Goal: Task Accomplishment & Management: Manage account settings

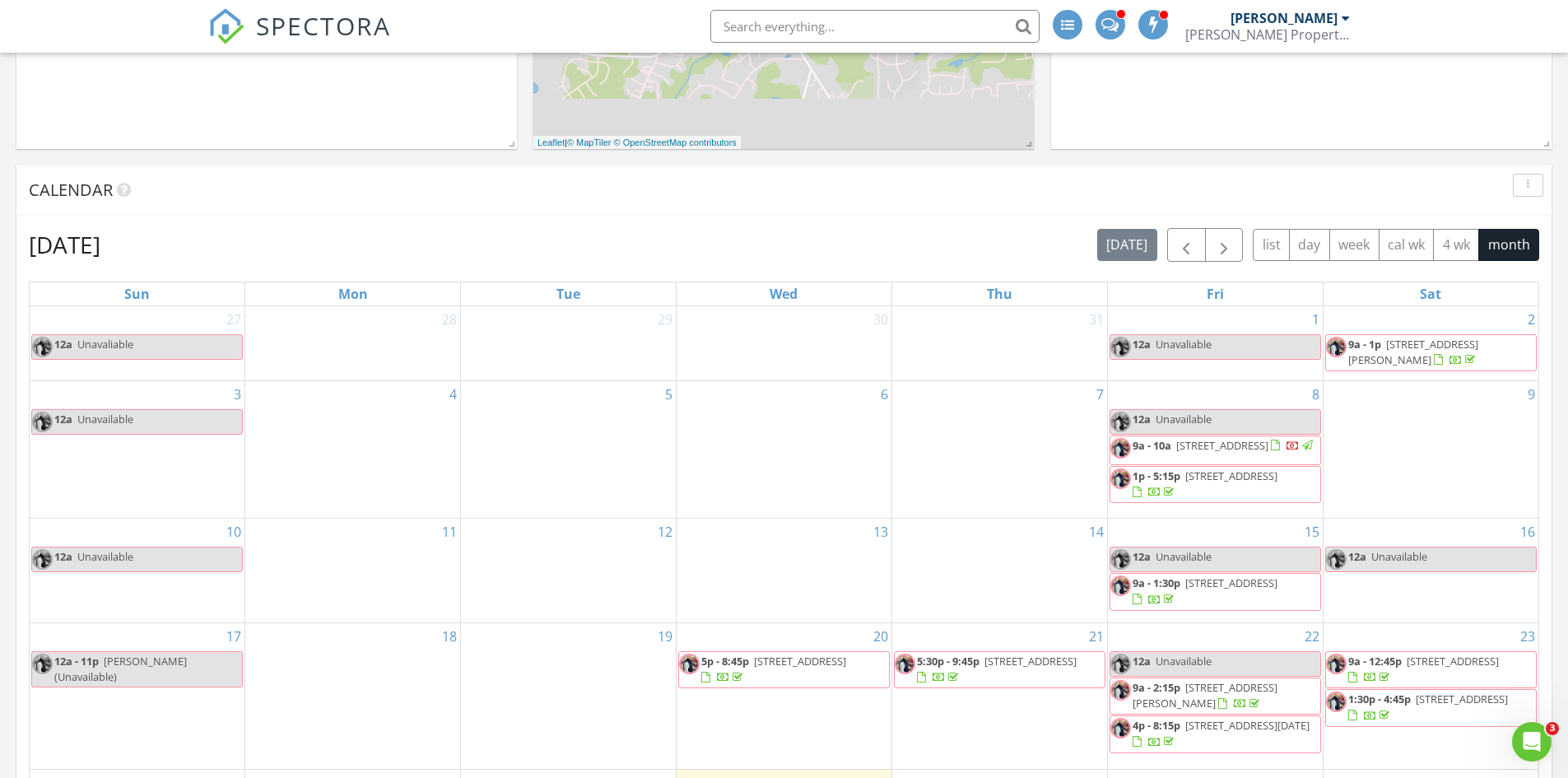
scroll to position [412, 0]
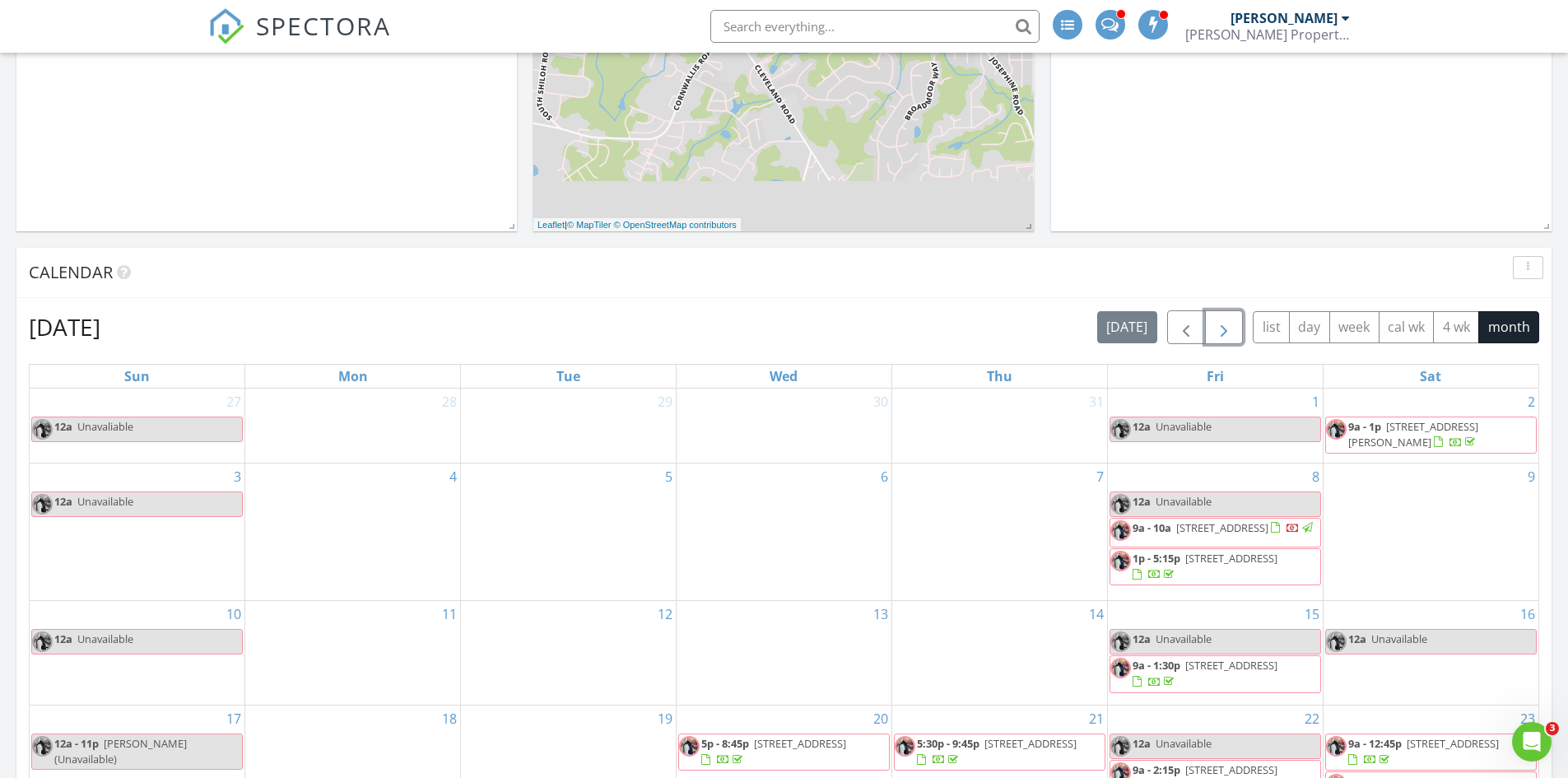
click at [1219, 327] on span "button" at bounding box center [1224, 328] width 20 height 20
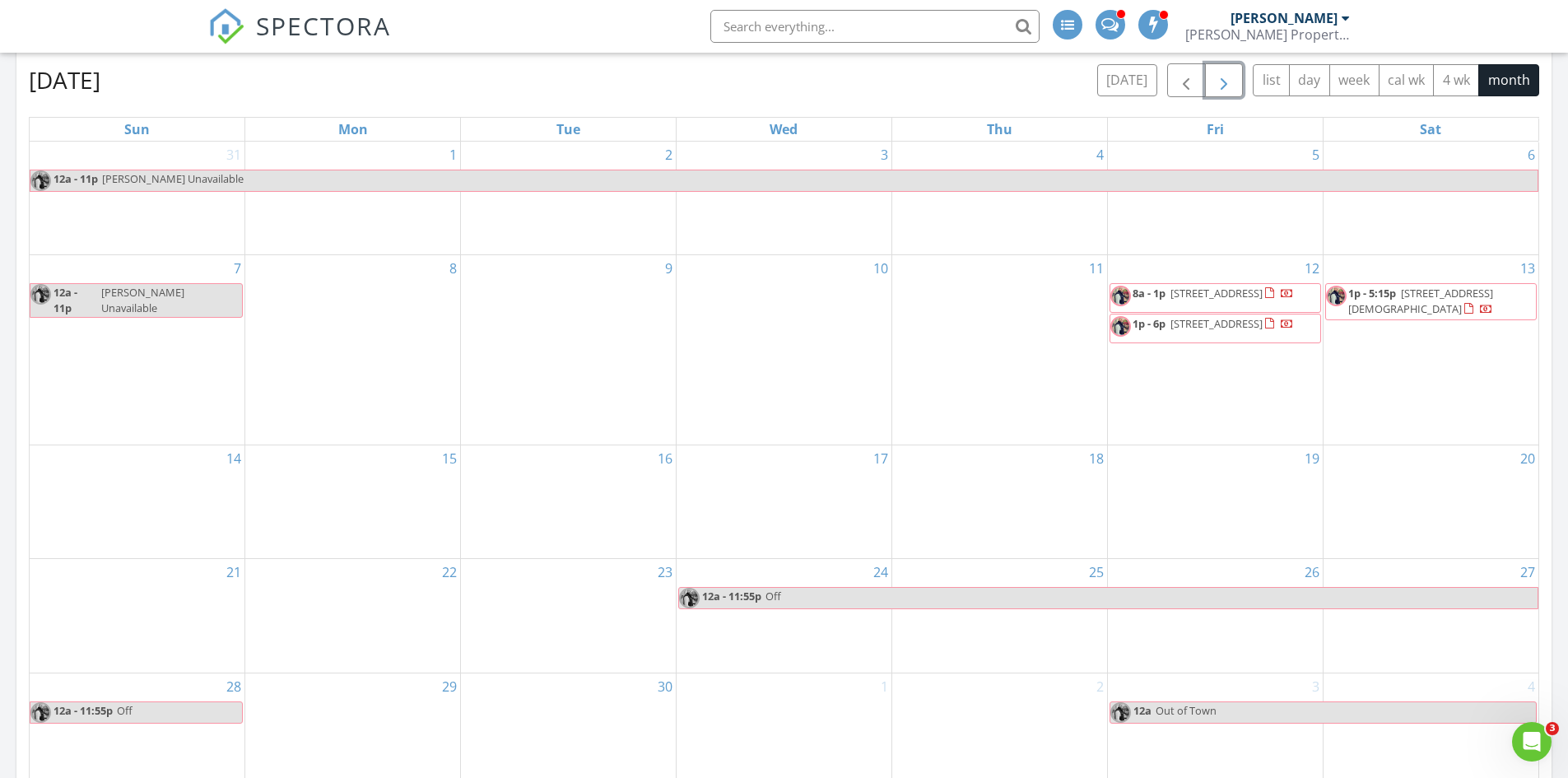
scroll to position [577, 0]
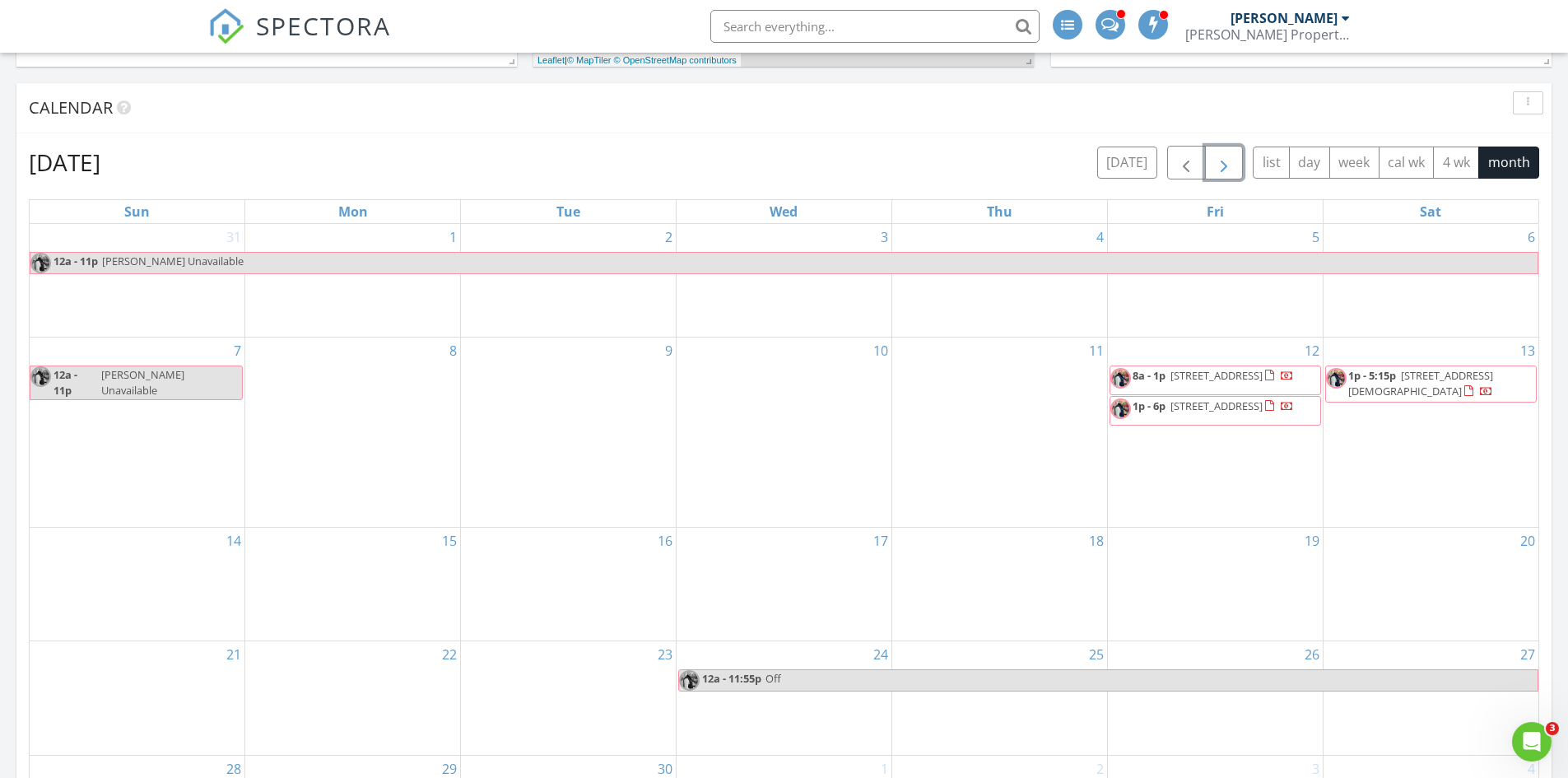
click at [336, 260] on span "[PERSON_NAME] Unavailable" at bounding box center [819, 262] width 1436 height 21
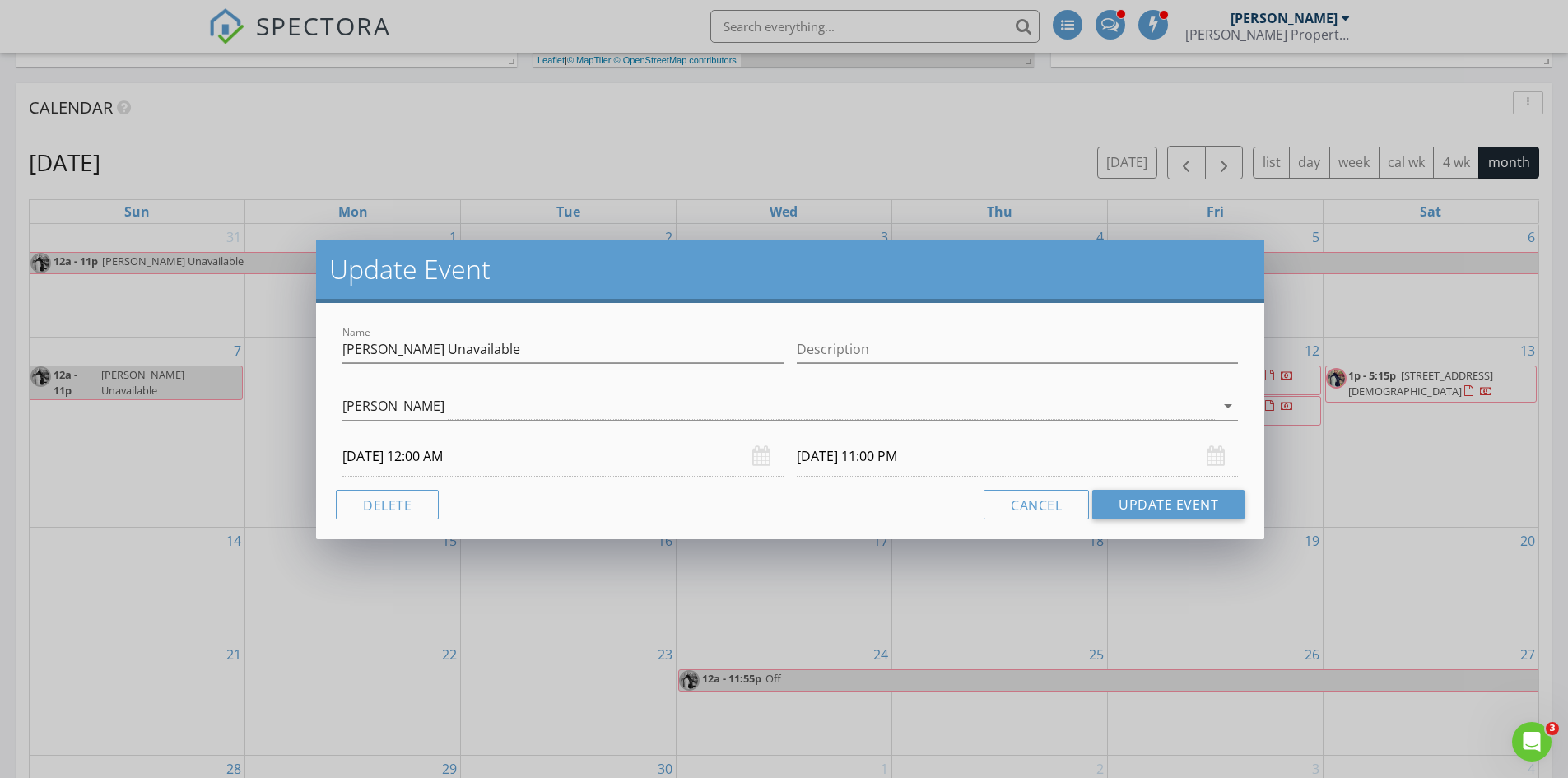
click at [438, 460] on input "[DATE] 12:00 AM" at bounding box center [563, 456] width 441 height 40
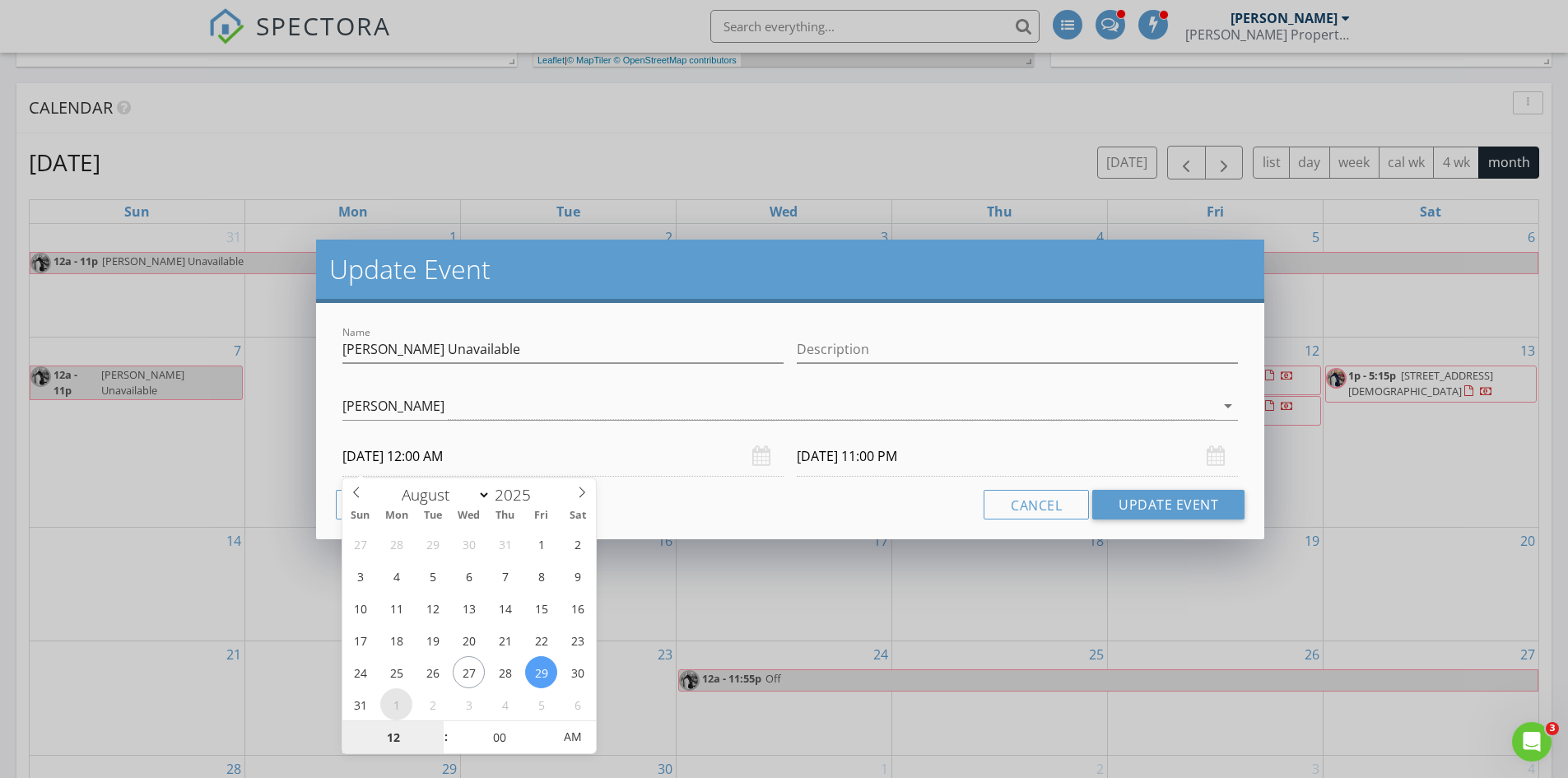
select select "8"
type input "[DATE] 12:00 AM"
type input "[DATE] 11:00 PM"
click at [597, 404] on div "[PERSON_NAME]" at bounding box center [779, 406] width 873 height 27
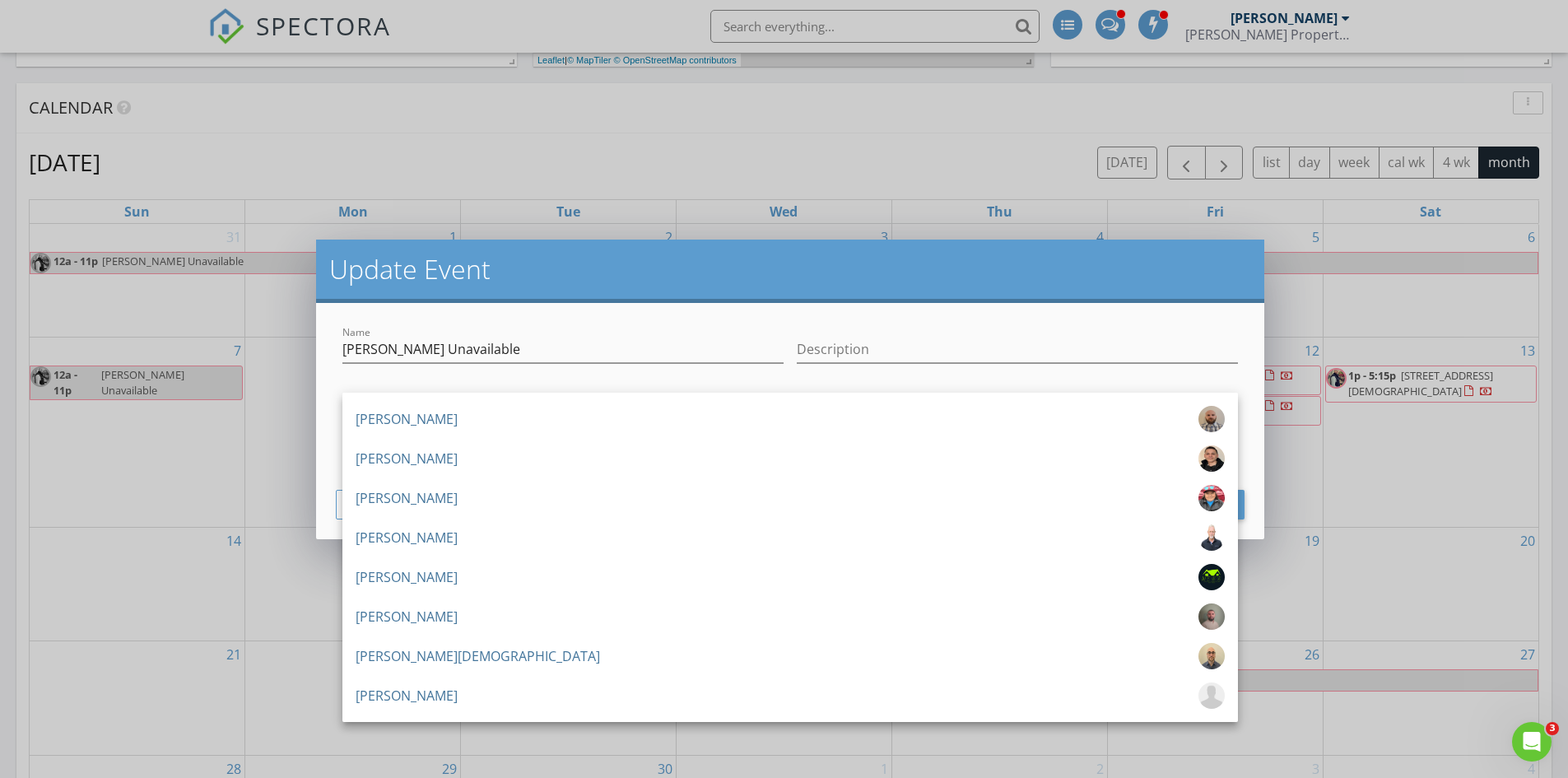
click at [592, 310] on div "Name [PERSON_NAME] Unavailable Description [PERSON_NAME] [PERSON_NAME] [PERSON_…" at bounding box center [790, 421] width 949 height 236
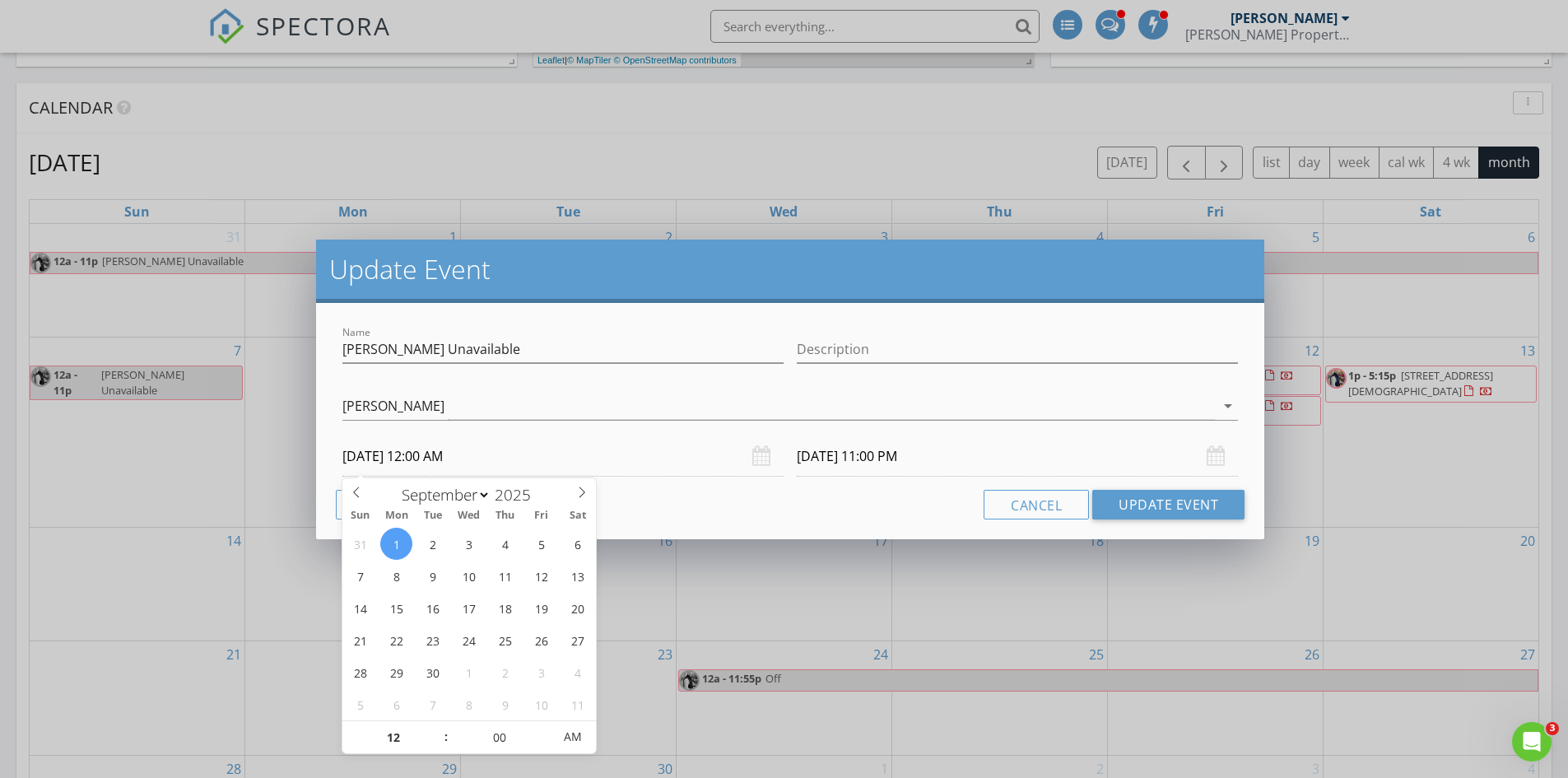
click at [505, 460] on input "[DATE] 12:00 AM" at bounding box center [563, 456] width 441 height 40
click at [468, 451] on input "[DATE] 12:00 AM" at bounding box center [563, 456] width 441 height 40
click at [467, 457] on input "[DATE] 12:00 AM" at bounding box center [563, 456] width 441 height 40
click at [395, 740] on input "12" at bounding box center [393, 738] width 101 height 33
type input "01"
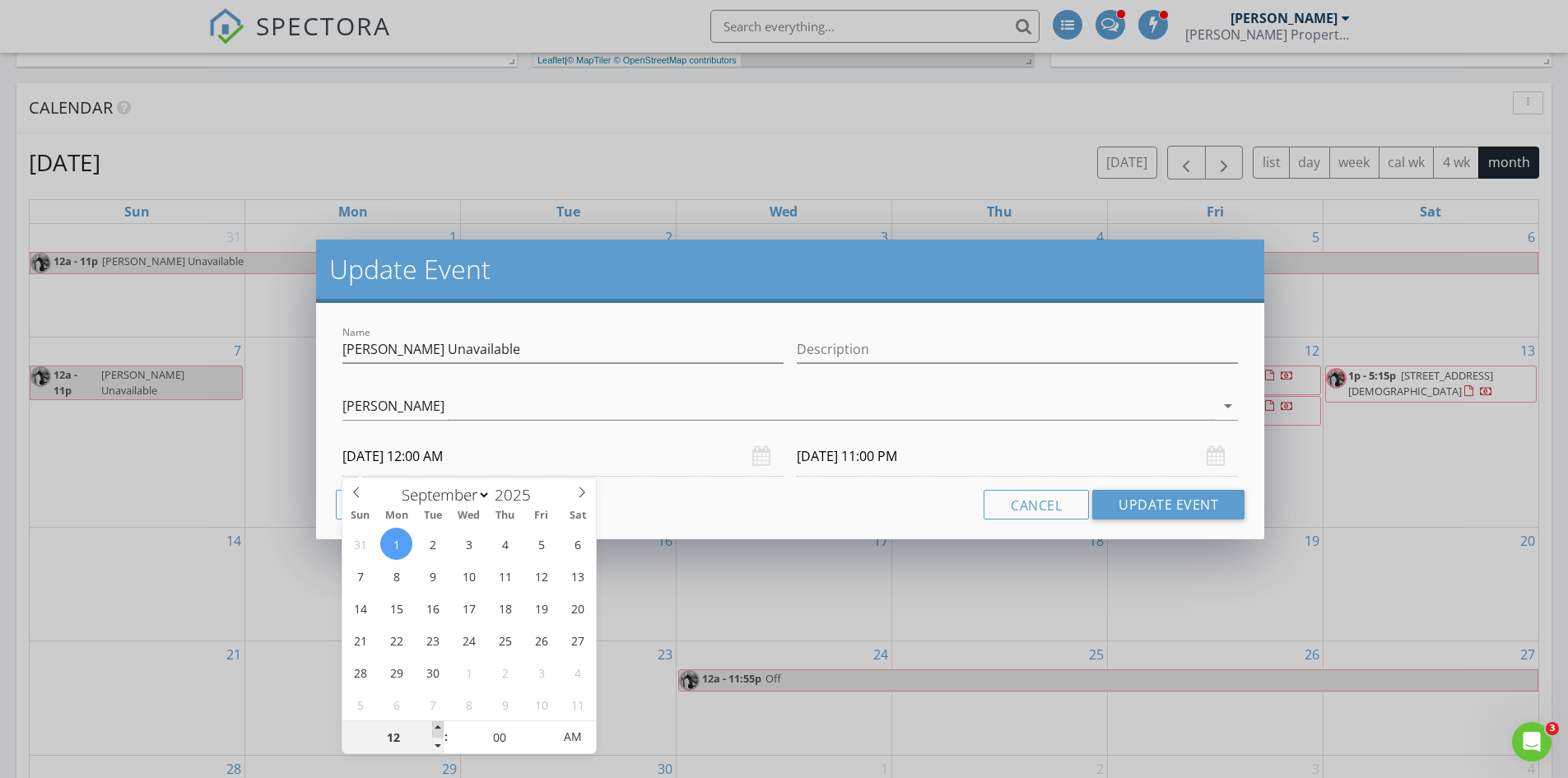
type input "[DATE] 1:00 AM"
click at [436, 726] on span at bounding box center [438, 730] width 12 height 16
type input "[DATE] 12:00 AM"
type input "02"
type input "[DATE] 2:00 AM"
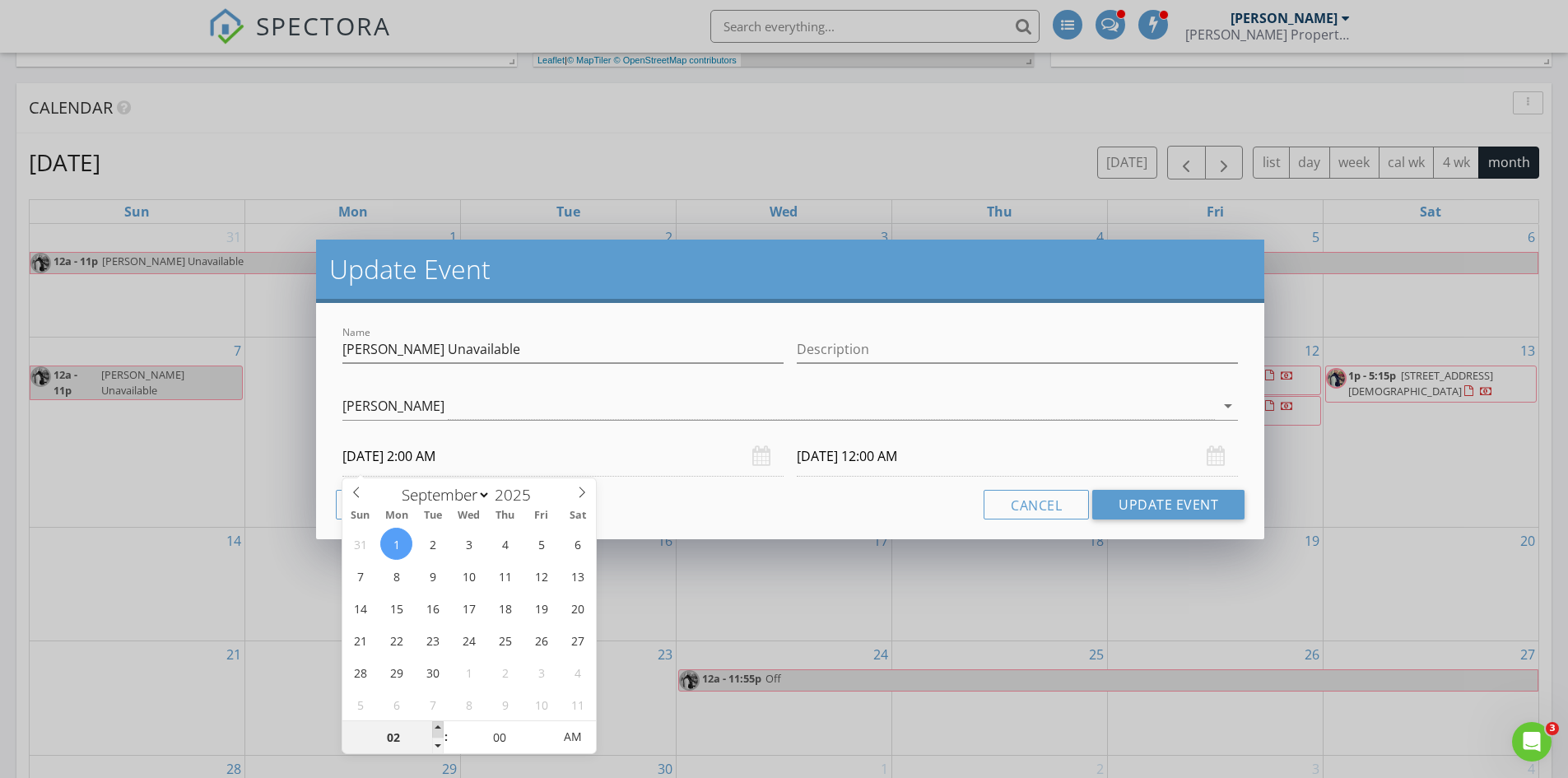
click at [436, 726] on span at bounding box center [438, 730] width 12 height 16
type input "[DATE] 1:00 AM"
type input "03"
type input "[DATE] 3:00 AM"
click at [436, 726] on span at bounding box center [438, 730] width 12 height 16
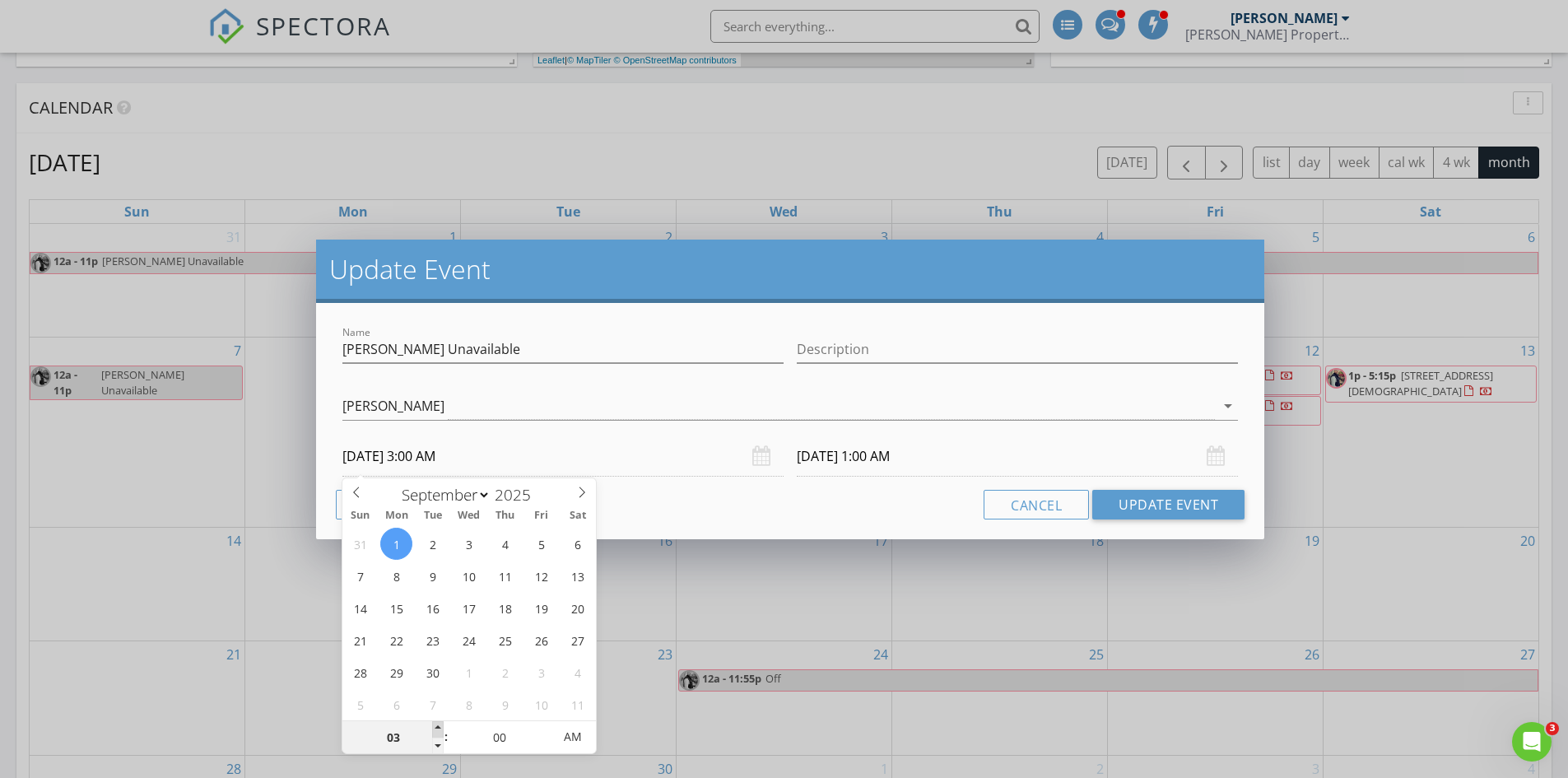
type input "[DATE] 2:00 AM"
type input "04"
type input "[DATE] 4:00 AM"
click at [436, 726] on span at bounding box center [438, 730] width 12 height 16
type input "[DATE] 3:00 AM"
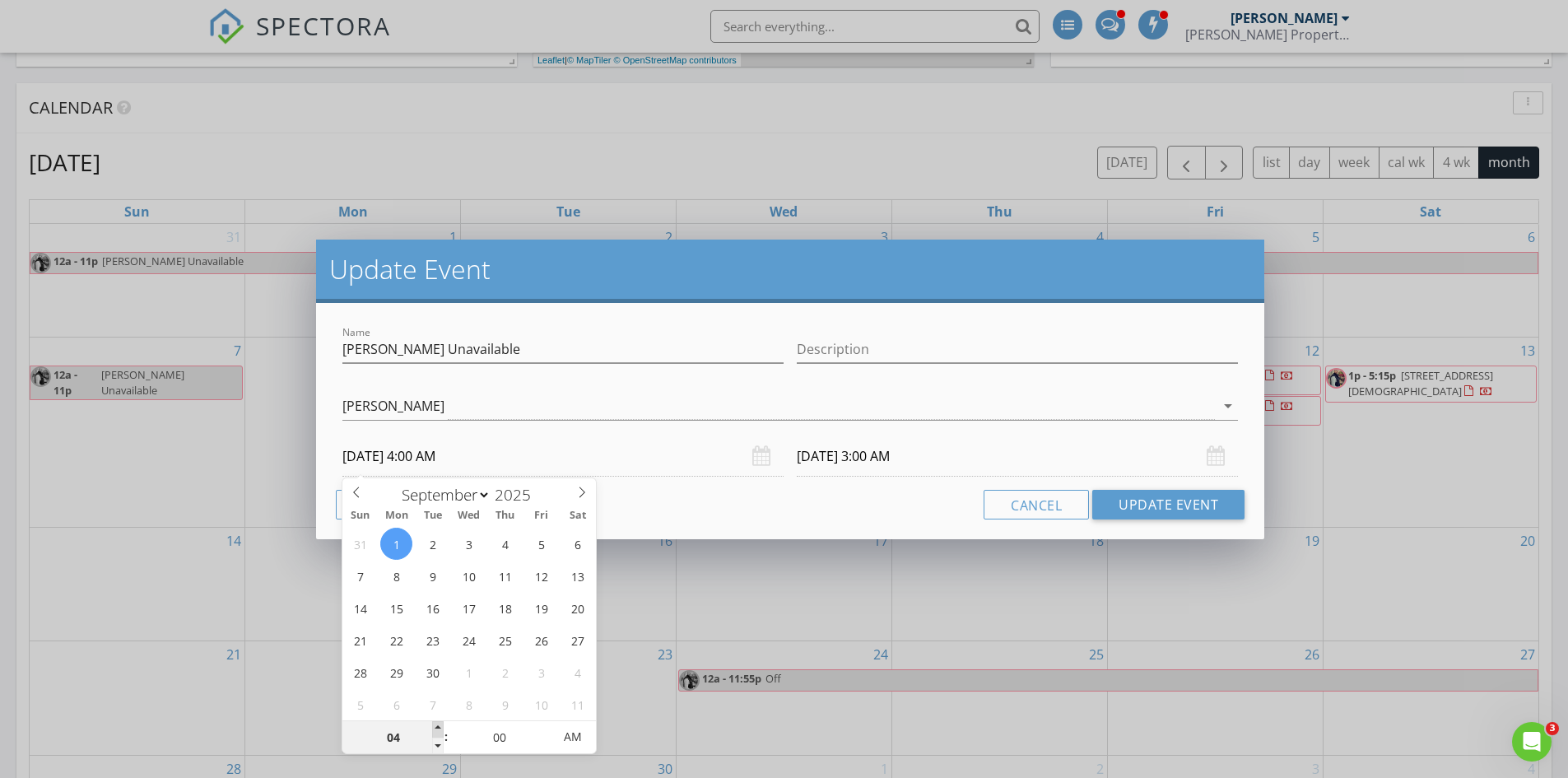
type input "05"
type input "[DATE] 5:00 AM"
click at [436, 726] on span at bounding box center [438, 730] width 12 height 16
type input "[DATE] 4:00 AM"
type input "[DATE] 5:00 PM"
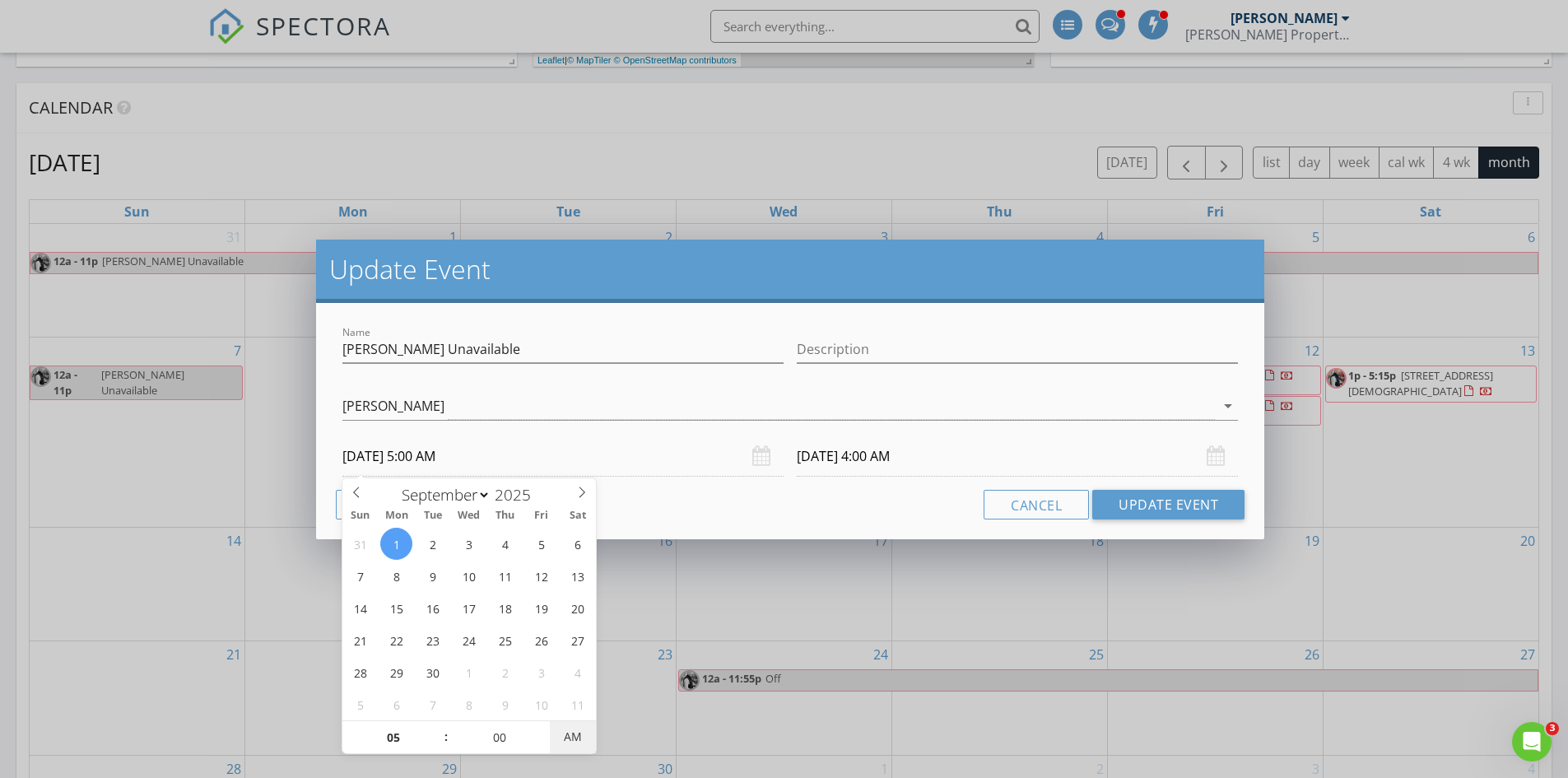
type input "[DATE] 4:00 PM"
click at [567, 740] on span "PM" at bounding box center [572, 737] width 46 height 33
click at [484, 346] on input "[PERSON_NAME] Unavailable" at bounding box center [563, 349] width 441 height 27
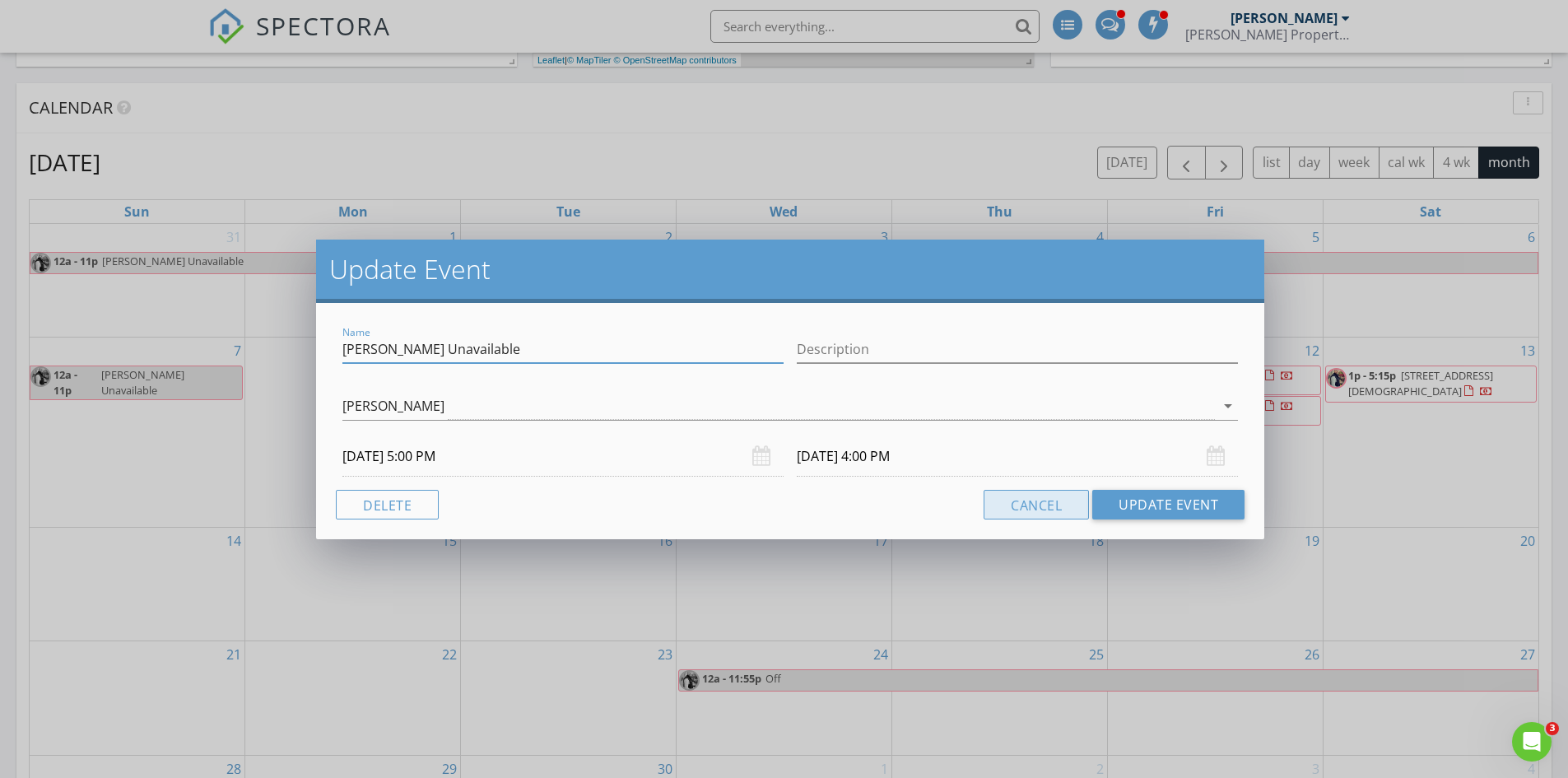
click at [1001, 515] on button "Cancel" at bounding box center [1036, 504] width 106 height 30
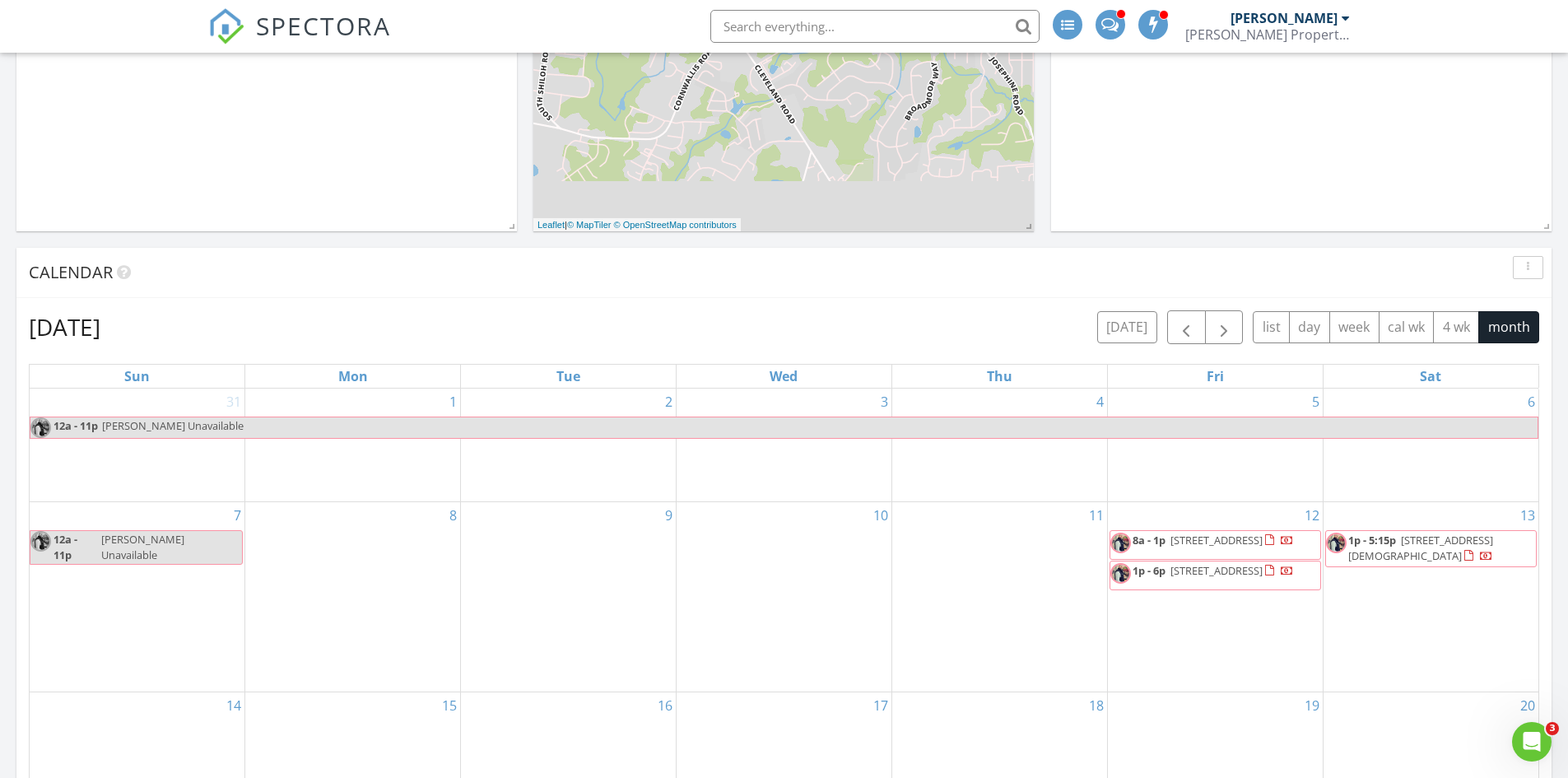
scroll to position [494, 0]
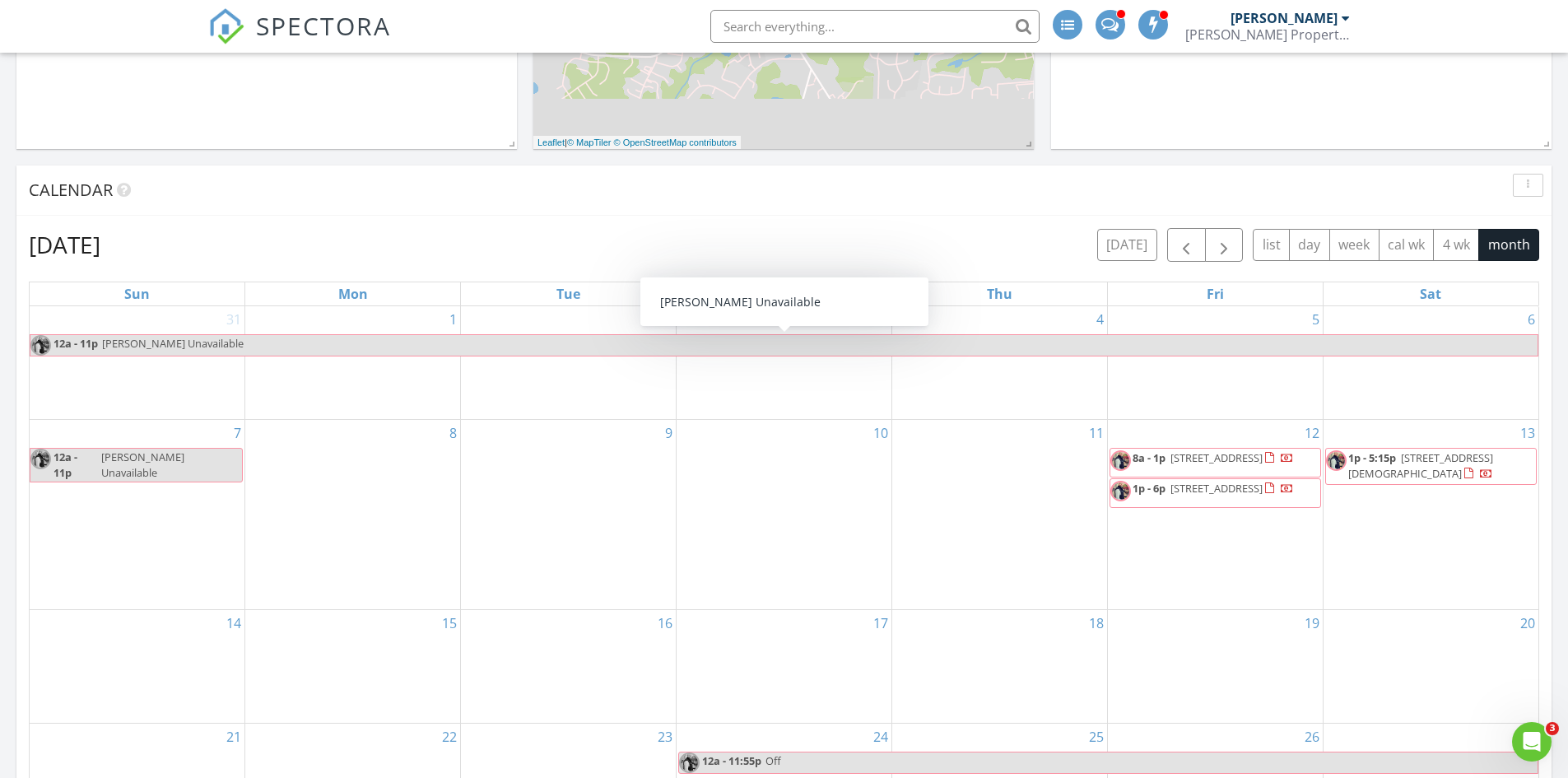
click at [349, 346] on span "[PERSON_NAME] Unavailable" at bounding box center [819, 345] width 1436 height 21
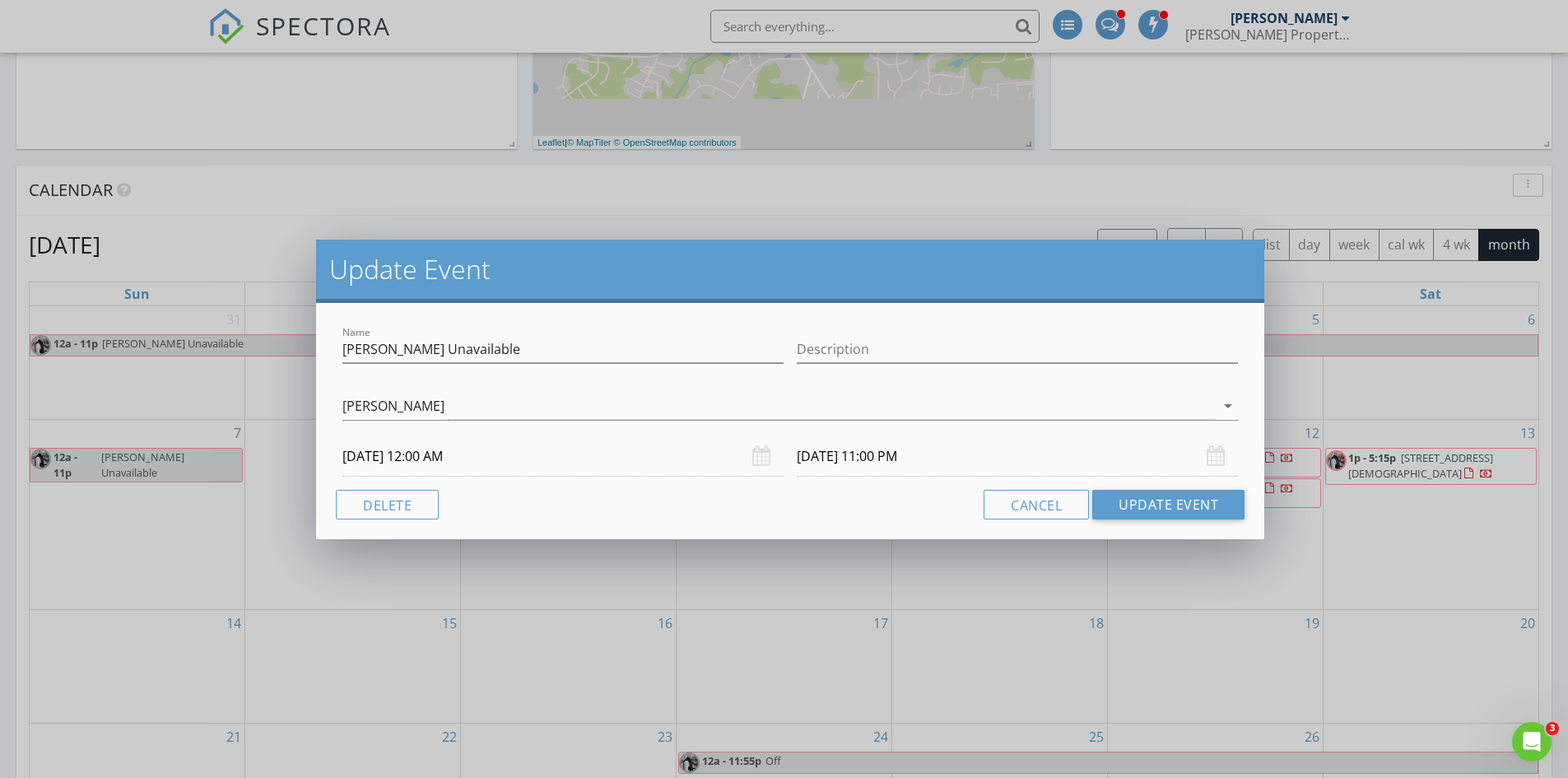
click at [399, 459] on input "[DATE] 12:00 AM" at bounding box center [563, 456] width 441 height 40
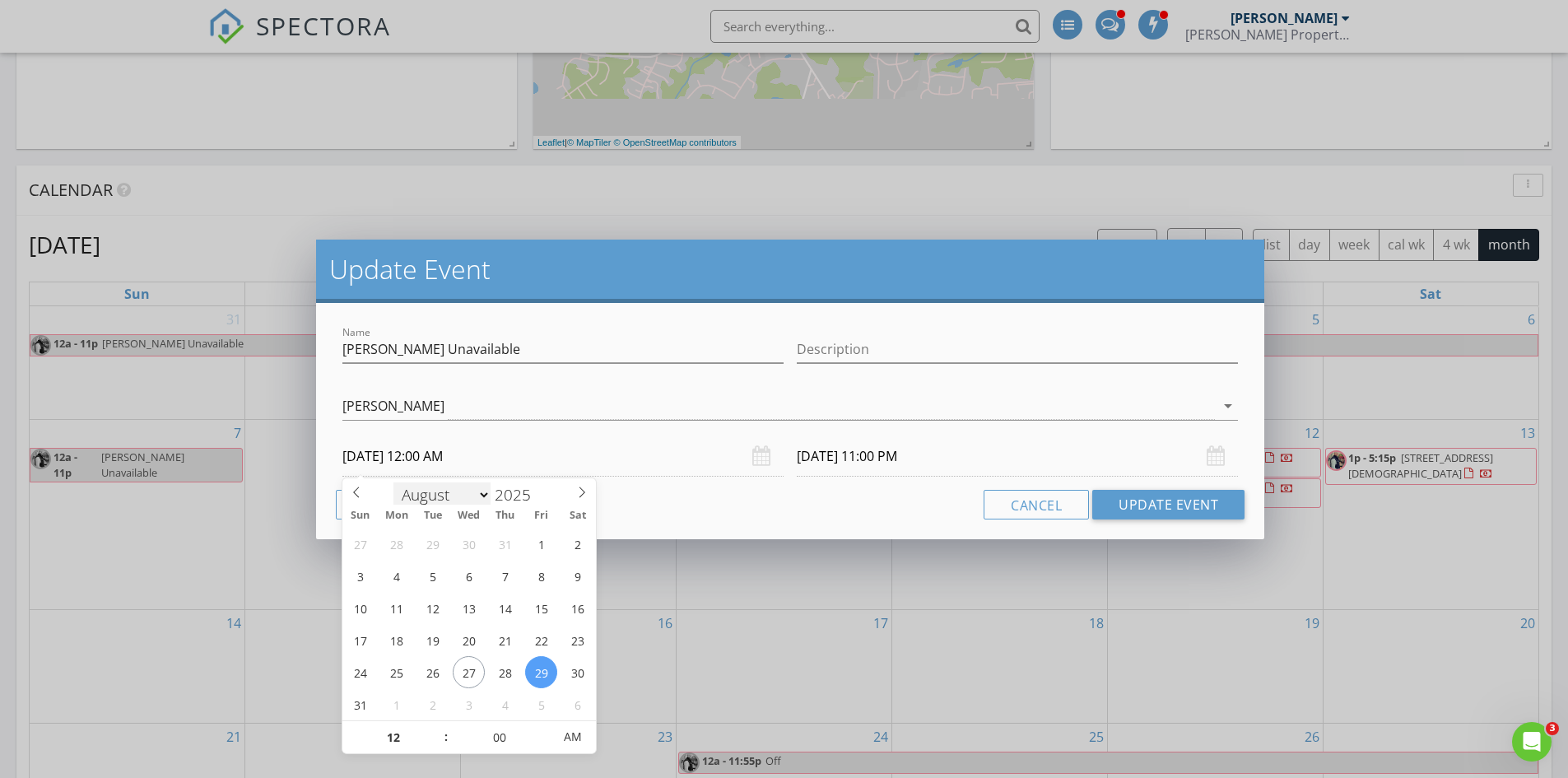
click at [461, 498] on select "January February March April May June July August September October November De…" at bounding box center [442, 495] width 98 height 25
select select "8"
click at [394, 480] on select "January February March April May June July August September October November De…" at bounding box center [442, 492] width 98 height 25
type input "[DATE] 12:00 AM"
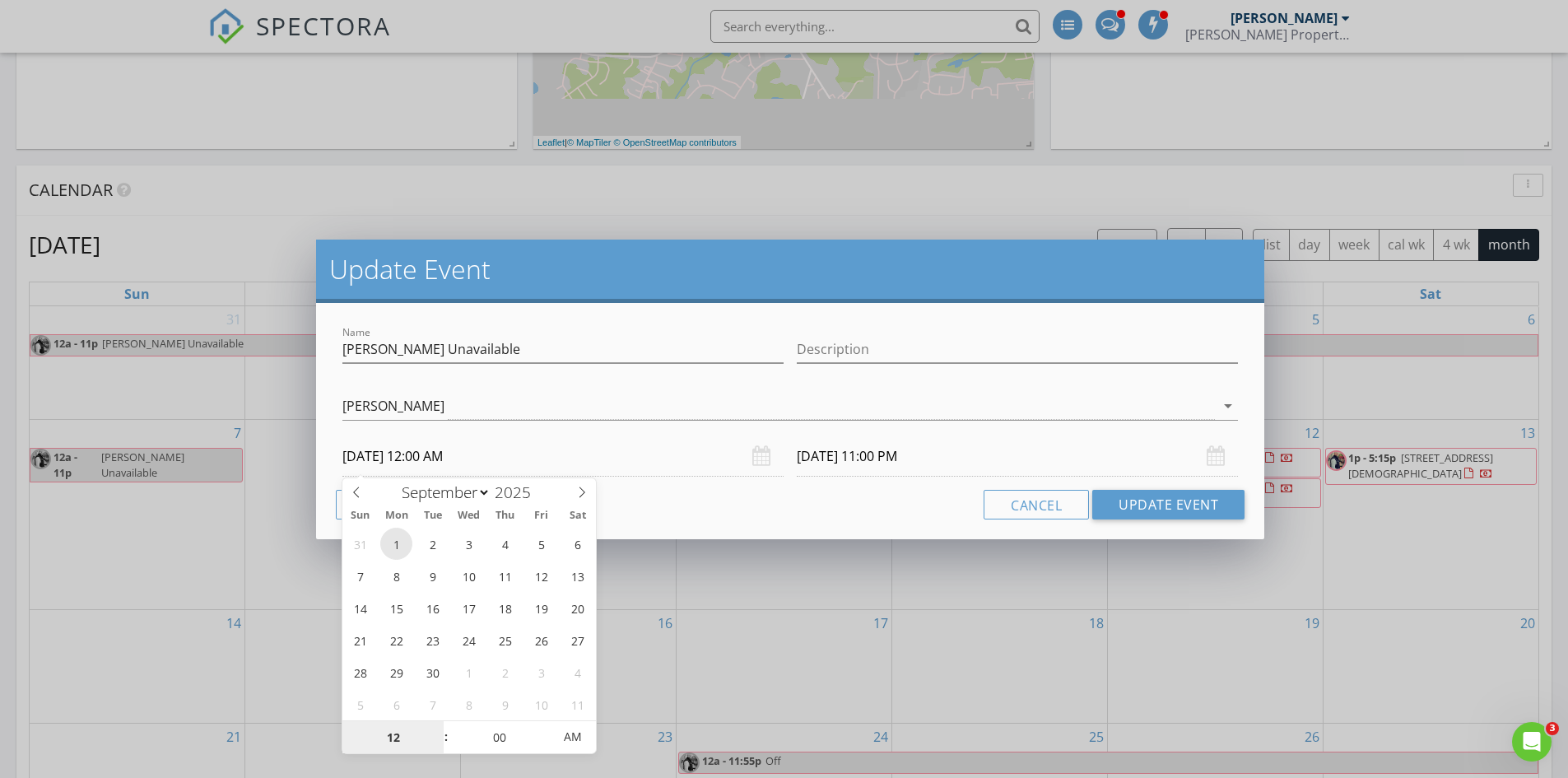
type input "[DATE] 11:00 PM"
click at [464, 458] on input "[DATE] 12:00 AM" at bounding box center [563, 456] width 441 height 40
type input "01"
type input "[DATE] 1:00 AM"
click at [439, 723] on span at bounding box center [438, 730] width 12 height 16
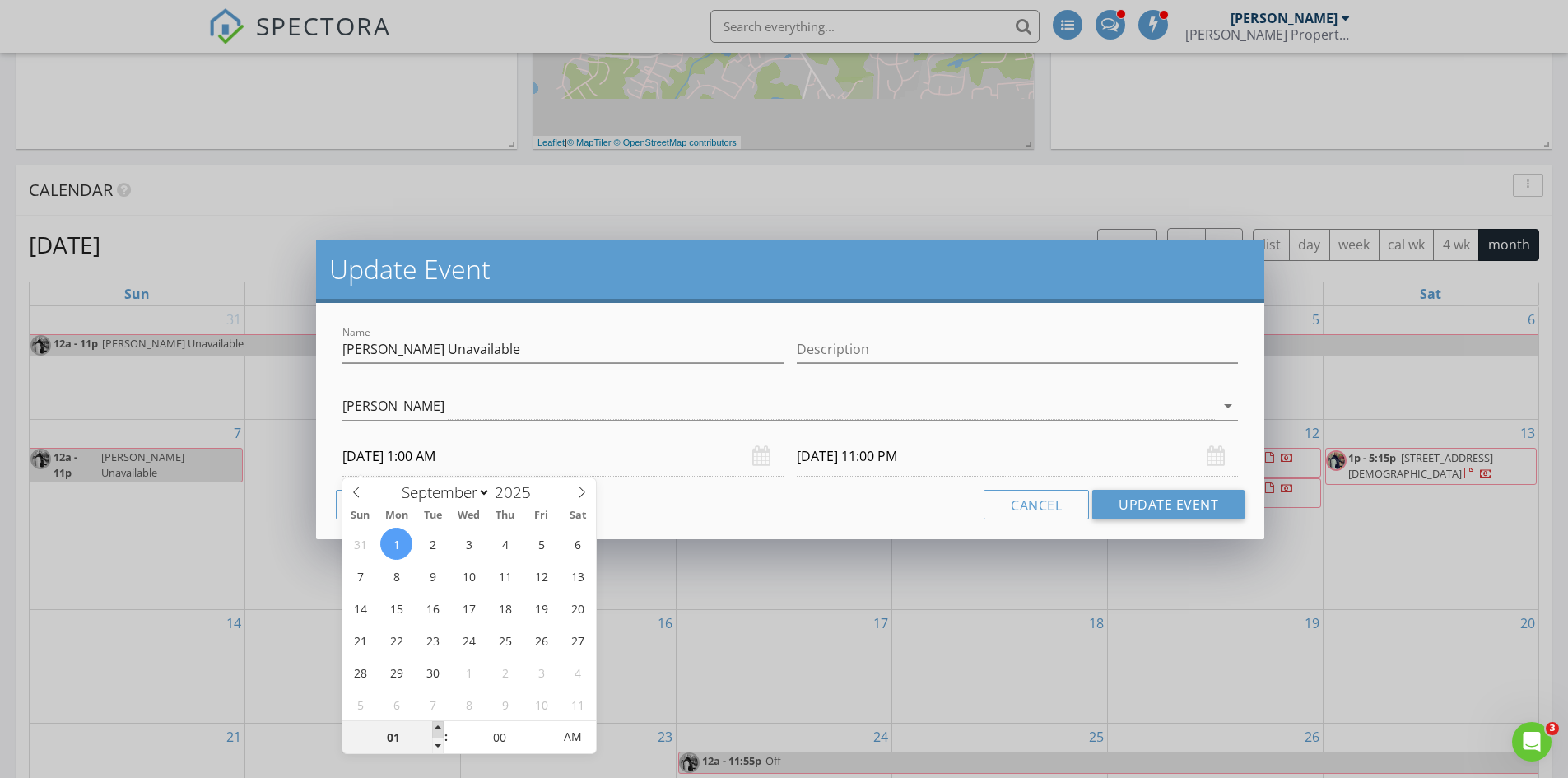
type input "02"
type input "[DATE] 2:00 AM"
click at [439, 723] on span at bounding box center [438, 730] width 12 height 16
type input "03"
type input "[DATE] 3:00 AM"
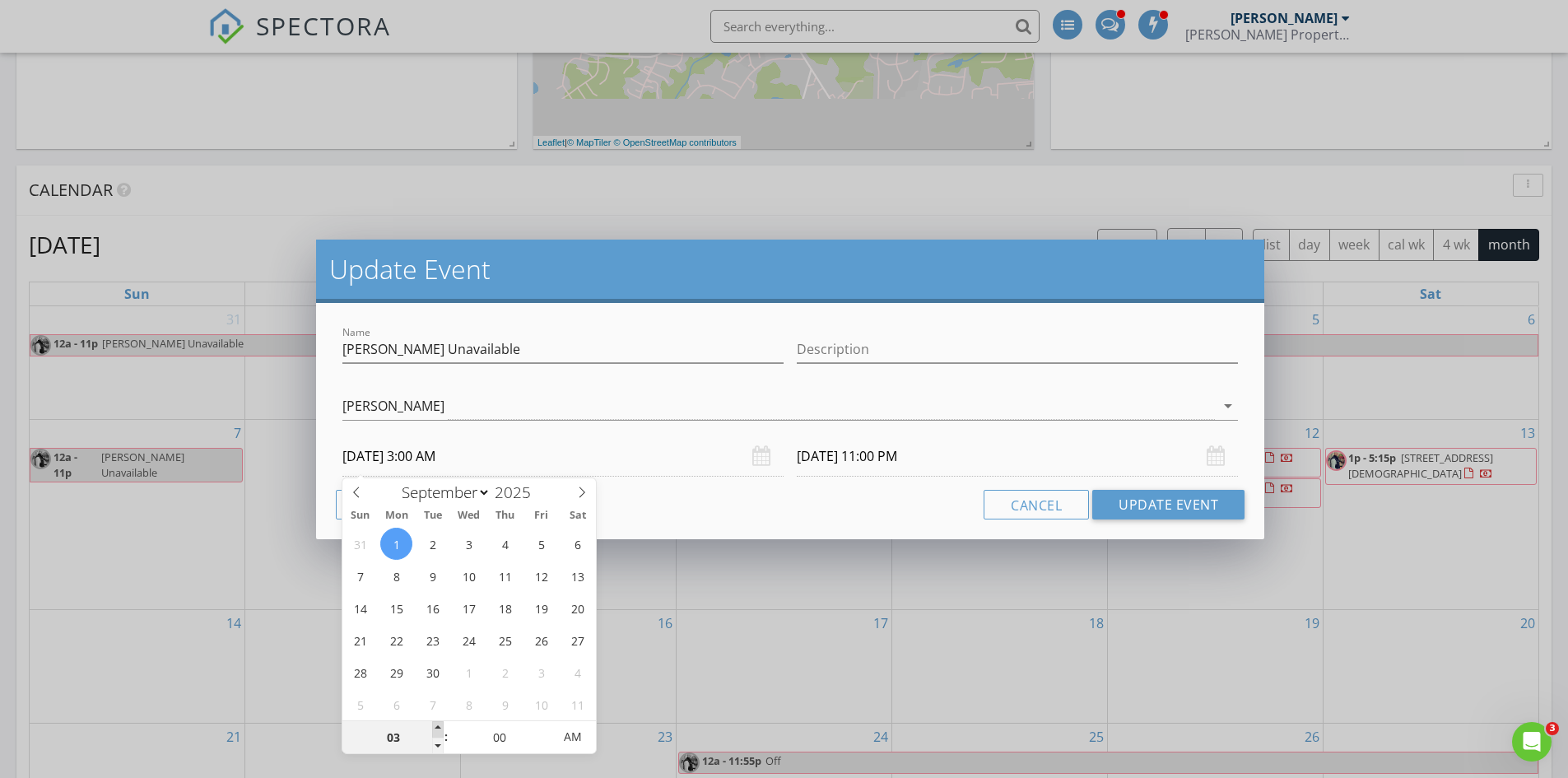
click at [439, 723] on span at bounding box center [438, 730] width 12 height 16
type input "04"
type input "[DATE] 4:00 AM"
click at [439, 723] on span at bounding box center [438, 730] width 12 height 16
type input "05"
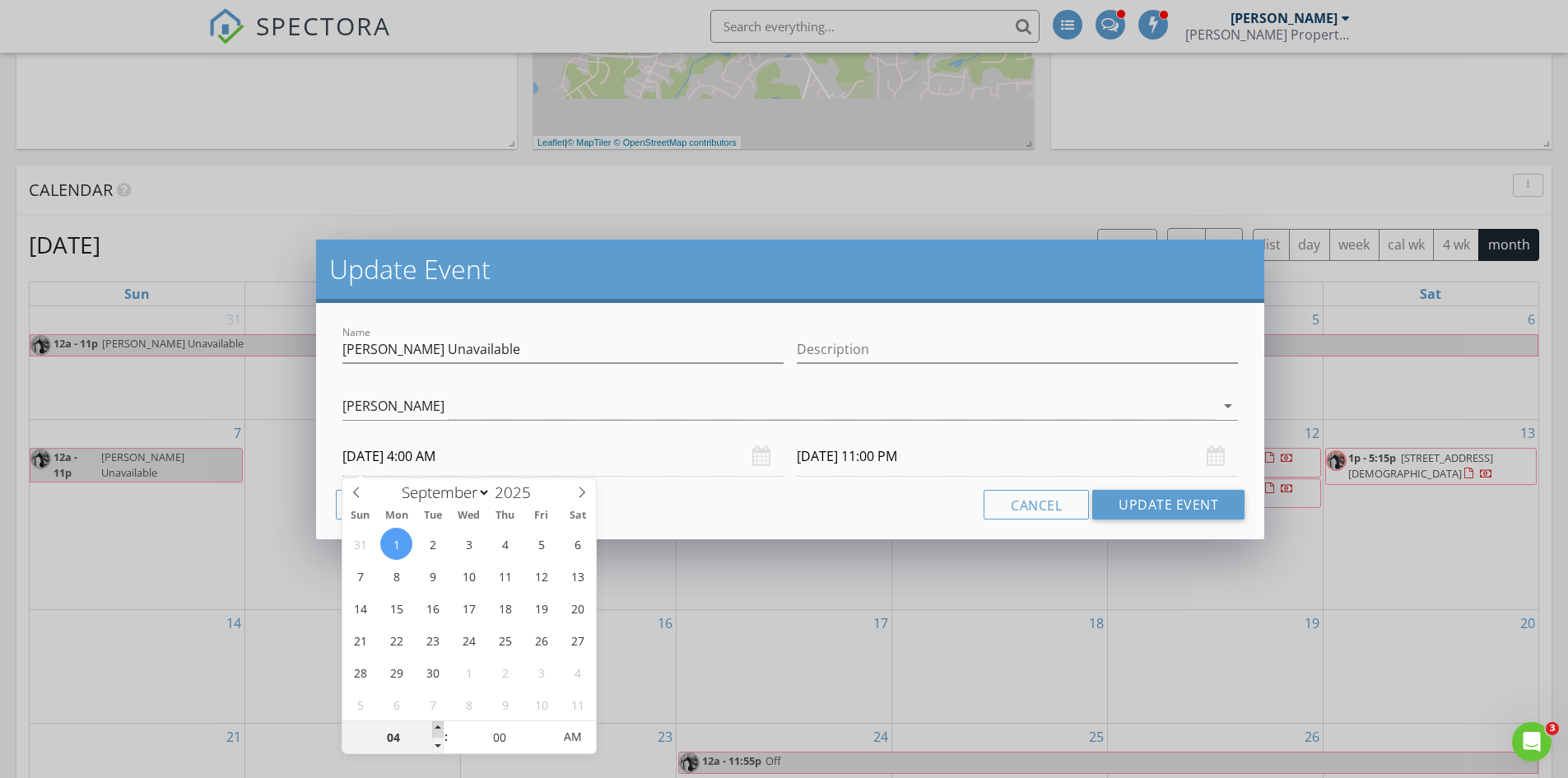
type input "[DATE] 5:00 AM"
click at [439, 723] on span at bounding box center [438, 730] width 12 height 16
type input "[DATE] 4:00 AM"
type input "[DATE] 5:00 PM"
click at [570, 744] on span "PM" at bounding box center [572, 737] width 46 height 33
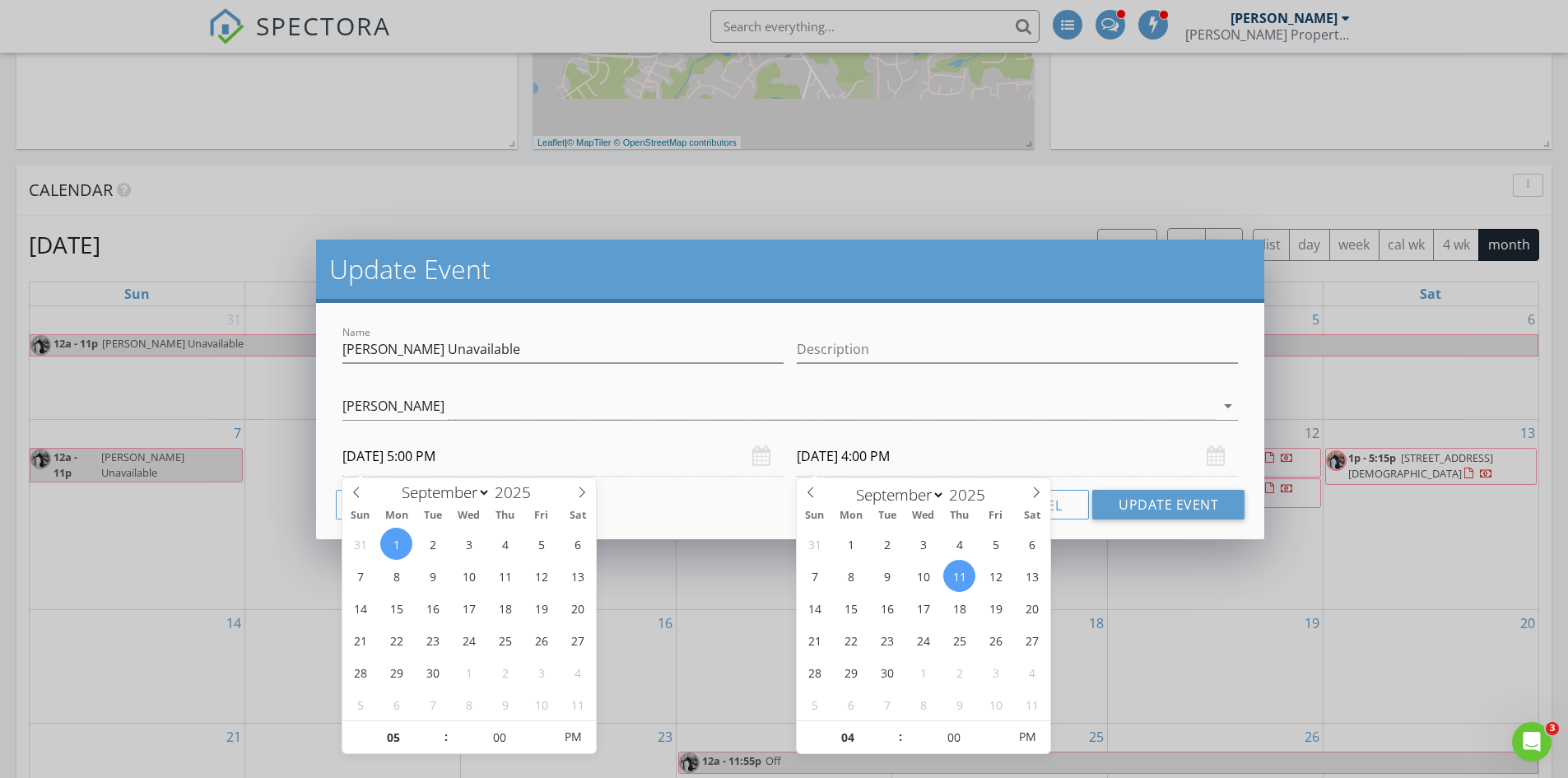
click at [854, 465] on input "[DATE] 4:00 PM" at bounding box center [1017, 456] width 441 height 40
type input "[DATE] 4:00 PM"
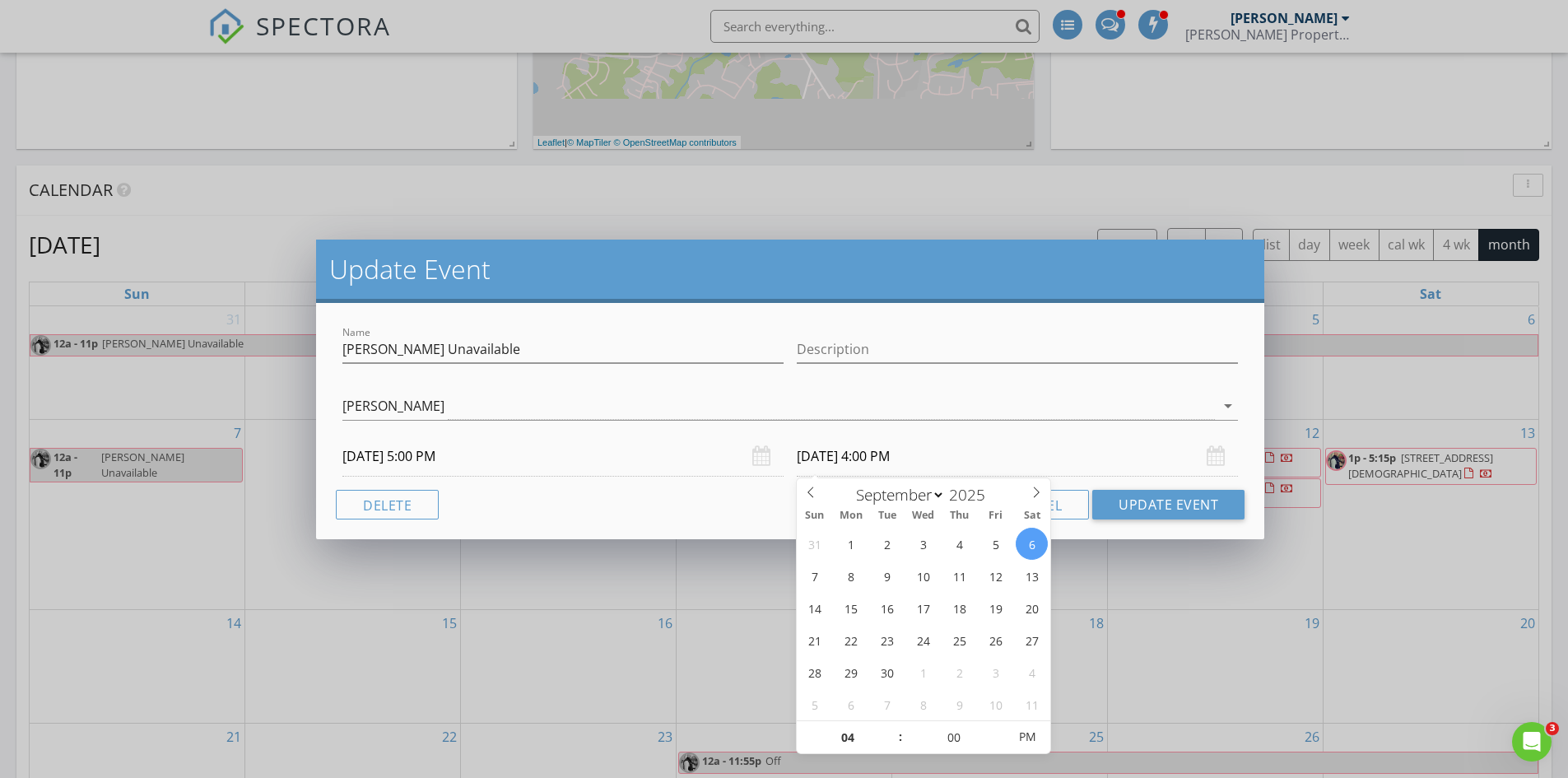
click at [1000, 193] on div "Update Event Name [PERSON_NAME] Unavailable Description [PERSON_NAME] [PERSON_N…" at bounding box center [784, 389] width 1568 height 778
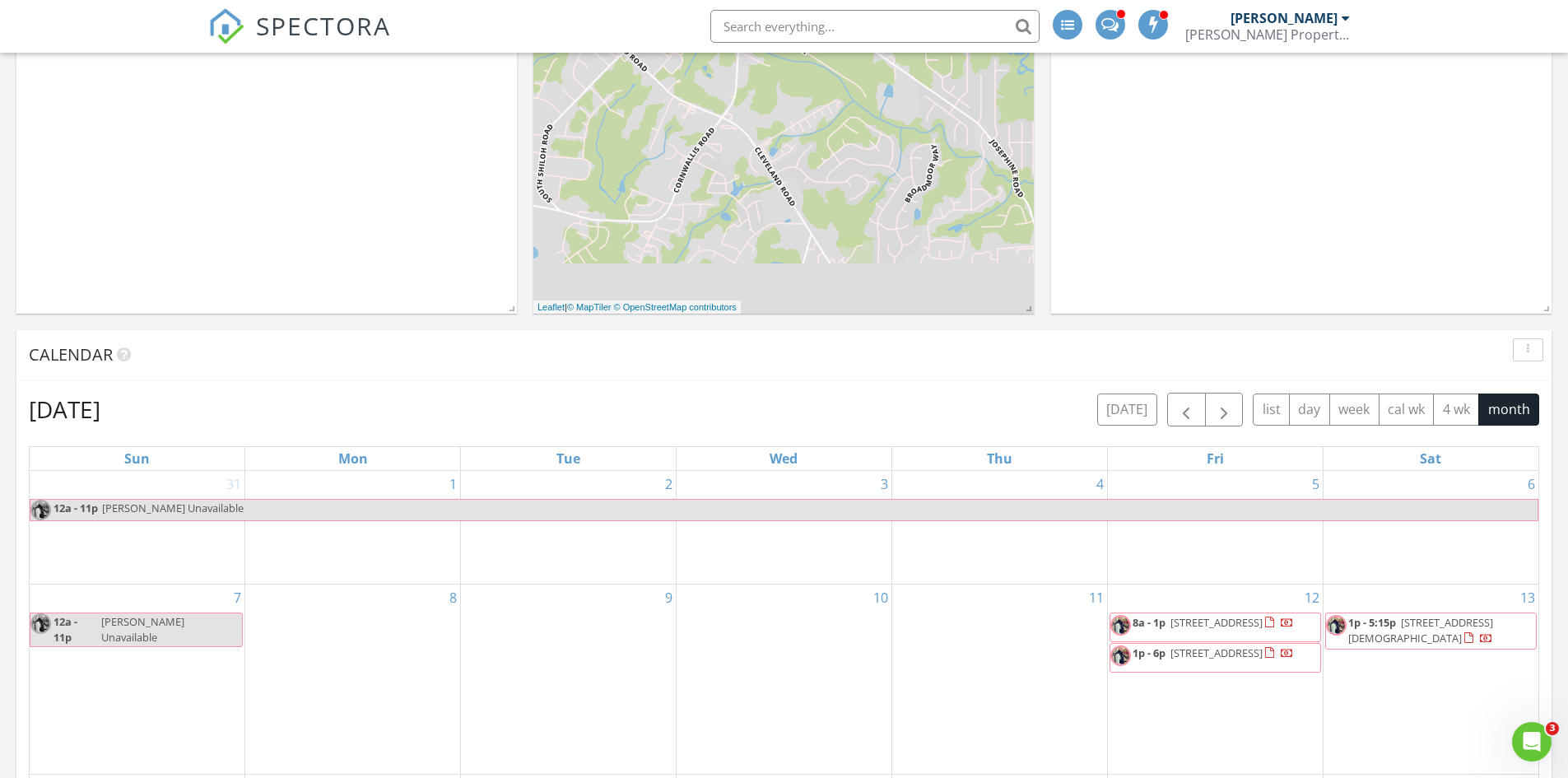
scroll to position [247, 0]
